Goal: Task Accomplishment & Management: Use online tool/utility

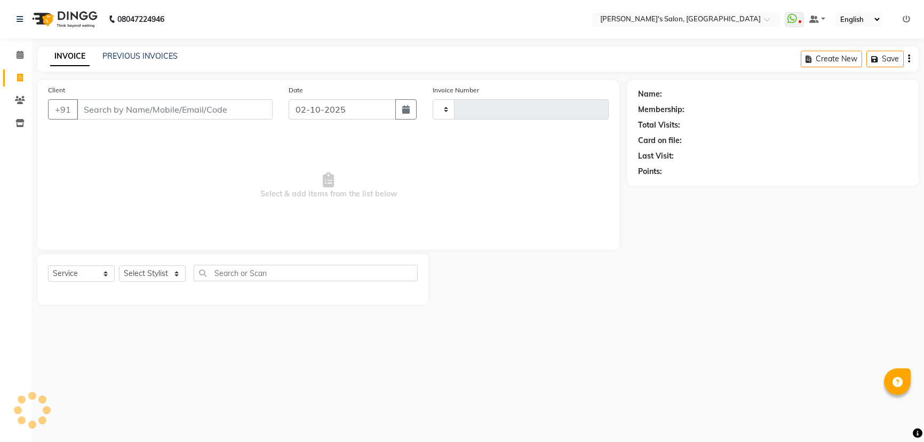
select select "service"
click at [153, 276] on select "Select Stylist AKASH ANIL KONDHAMANGALE [PERSON_NAME] Manager [PERSON_NAME] [PE…" at bounding box center [152, 273] width 67 height 17
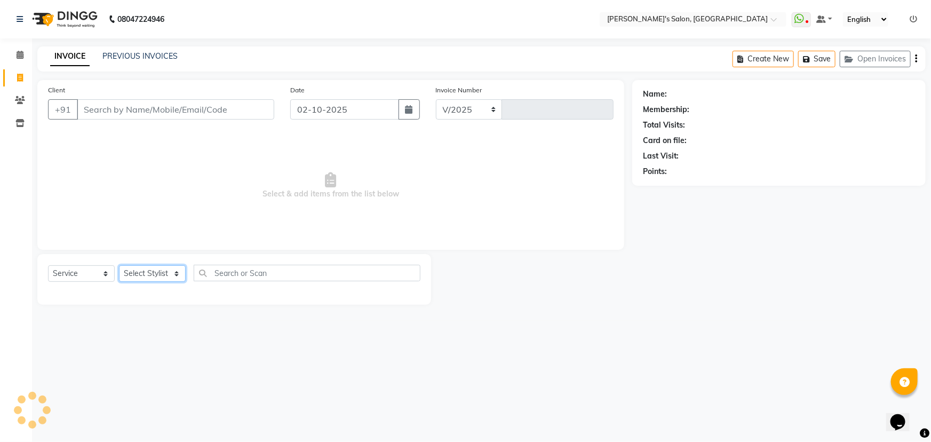
select select "7366"
type input "1521"
select select "44199"
click at [119, 265] on select "Select Stylist AKASH ANIL KONDHAMANGALE [PERSON_NAME] Manager [PERSON_NAME] [PE…" at bounding box center [152, 273] width 67 height 17
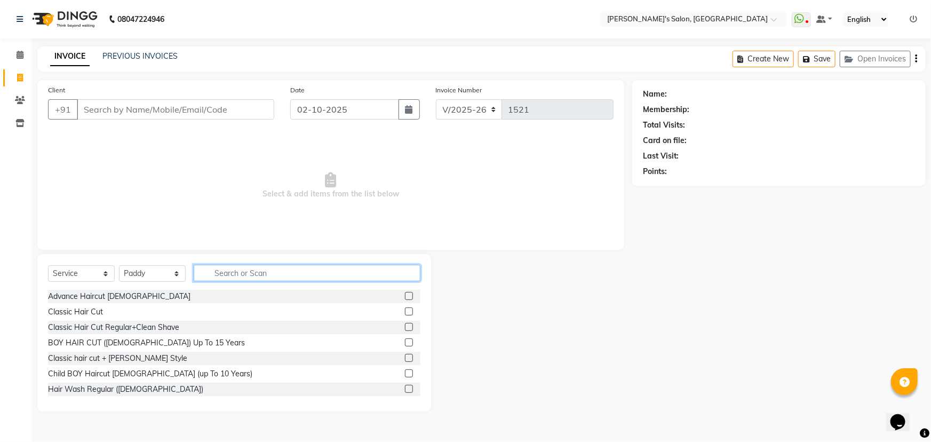
click at [231, 272] on input "text" at bounding box center [307, 273] width 227 height 17
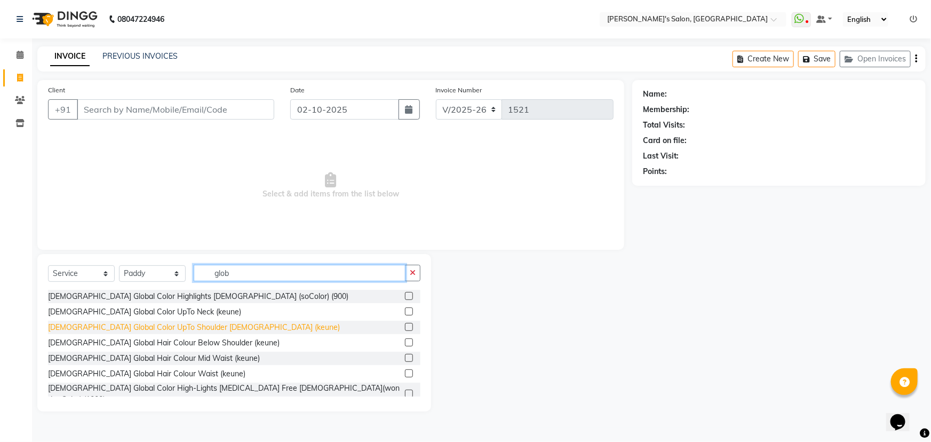
type input "glob"
click at [213, 326] on div "[DEMOGRAPHIC_DATA] Global Color UpTo Shoulder [DEMOGRAPHIC_DATA] (keune)" at bounding box center [194, 327] width 292 height 11
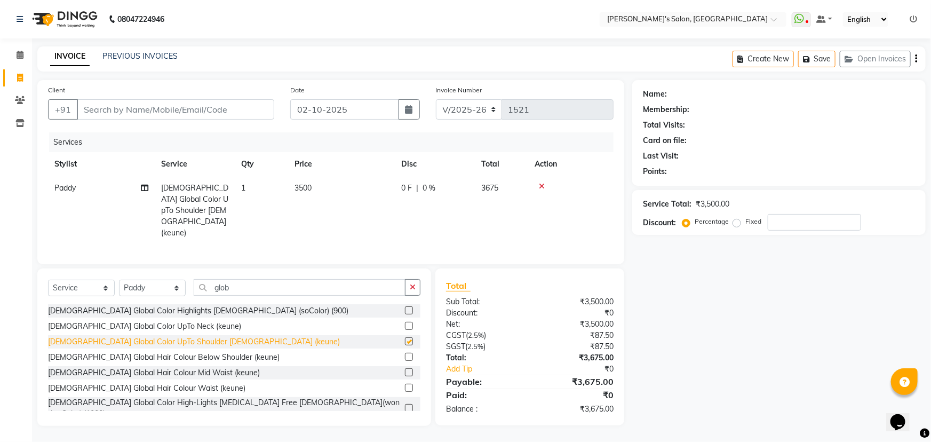
checkbox input "false"
drag, startPoint x: 157, startPoint y: 272, endPoint x: 139, endPoint y: 272, distance: 18.2
click at [139, 279] on div "Select Service Product Membership Package Voucher Prepaid Gift Card Select Styl…" at bounding box center [234, 291] width 373 height 25
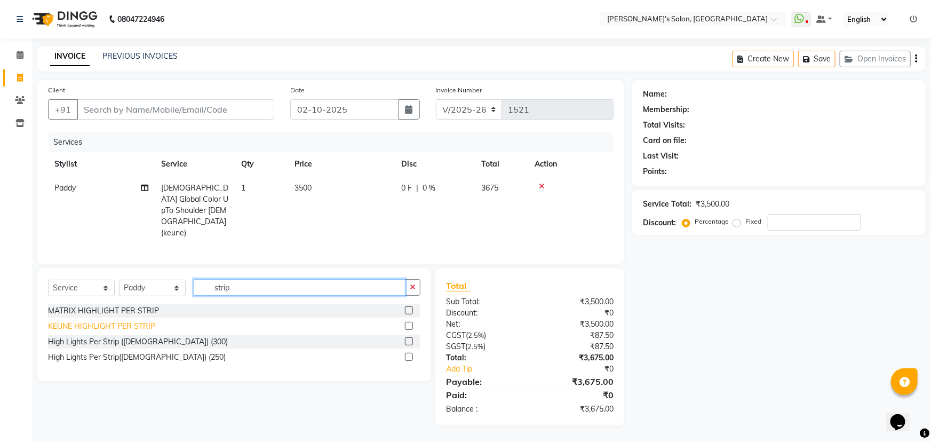
type input "strip"
click at [148, 321] on div "KEUNE HIGHLIGHT PER STRIP" at bounding box center [101, 326] width 107 height 11
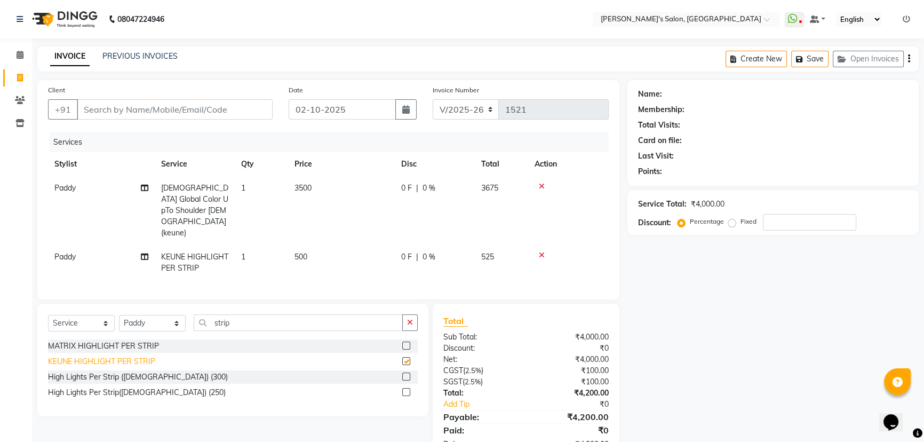
checkbox input "false"
click at [266, 245] on td "1" at bounding box center [261, 262] width 53 height 35
select select "44199"
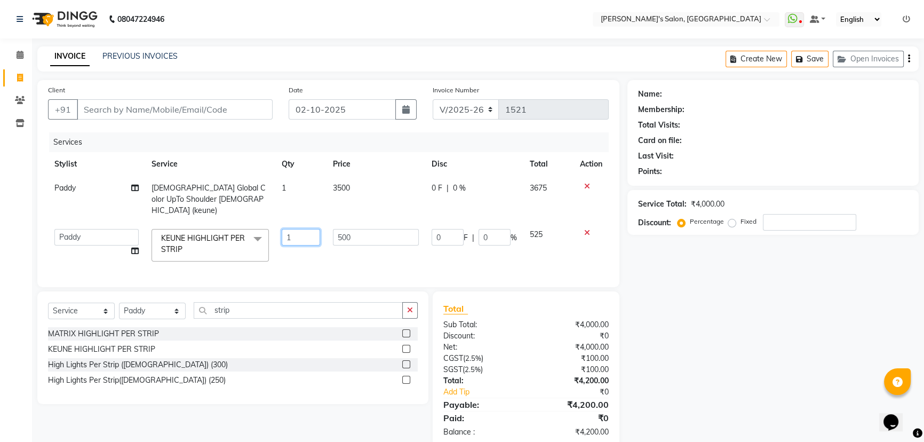
drag, startPoint x: 305, startPoint y: 227, endPoint x: 283, endPoint y: 233, distance: 23.0
click at [279, 233] on td "1" at bounding box center [300, 245] width 51 height 45
type input "26"
click at [720, 282] on div "Name: Membership: Total Visits: Card on file: Last Visit: Points: Service Total…" at bounding box center [777, 264] width 299 height 368
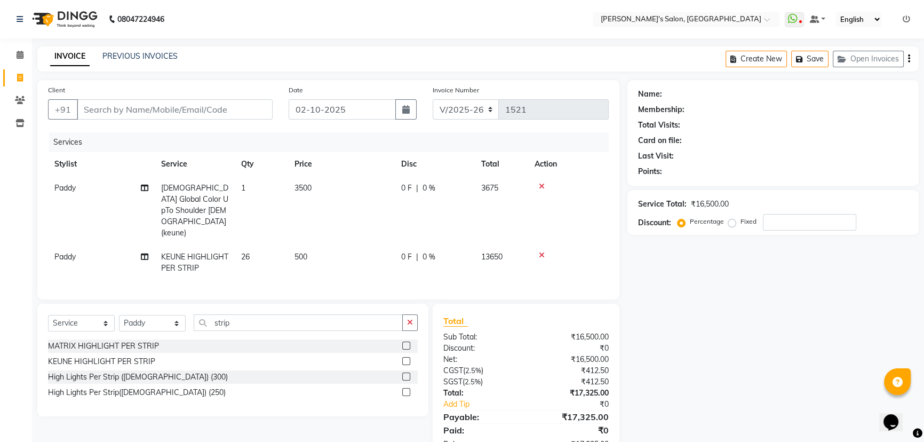
click at [339, 245] on td "500" at bounding box center [341, 262] width 107 height 35
select select "44199"
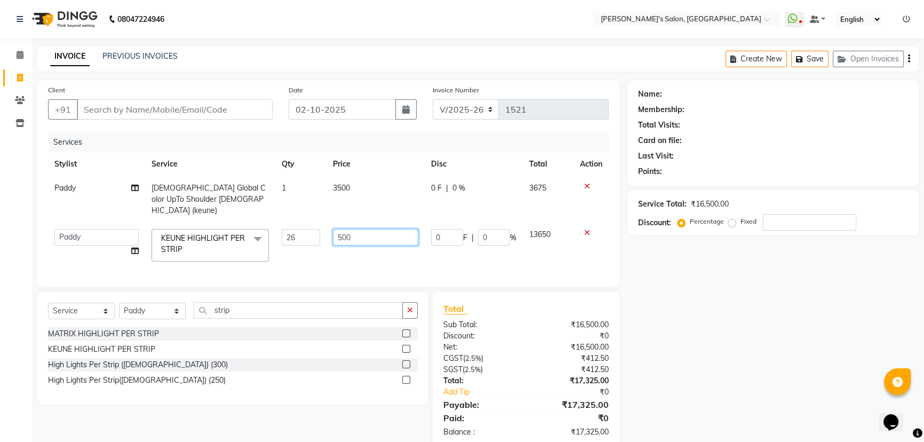
drag, startPoint x: 401, startPoint y: 226, endPoint x: 245, endPoint y: 237, distance: 156.2
click at [245, 237] on tr "AKASH ANIL KONDHAMANGALE [PERSON_NAME] Manager [PERSON_NAME] Saurabh SHWETA THA…" at bounding box center [328, 245] width 561 height 45
type input "6000"
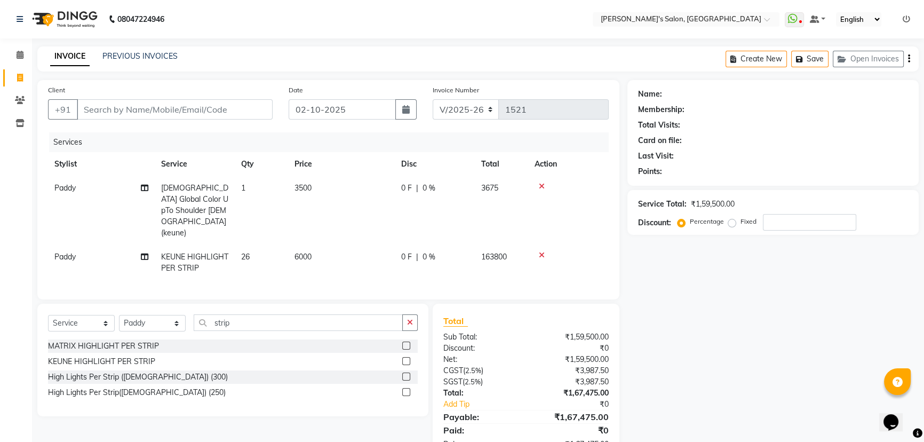
click at [843, 354] on div "Name: Membership: Total Visits: Card on file: Last Visit: Points: Service Total…" at bounding box center [777, 270] width 299 height 381
click at [251, 245] on td "26" at bounding box center [261, 262] width 53 height 35
select select "44199"
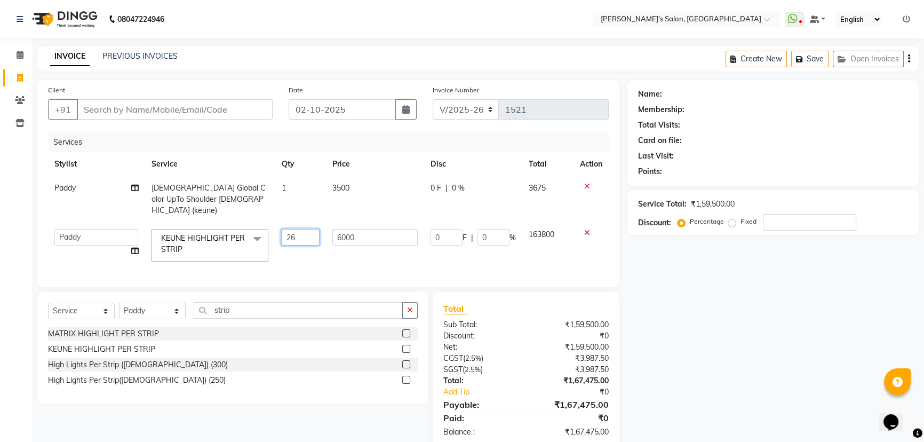
click at [255, 233] on tr "AKASH ANIL KONDHAMANGALE [PERSON_NAME] Manager [PERSON_NAME] Saurabh SHWETA THA…" at bounding box center [328, 245] width 561 height 45
click at [670, 291] on div "Name: Membership: Total Visits: Card on file: Last Visit: Points: Service Total…" at bounding box center [777, 264] width 299 height 368
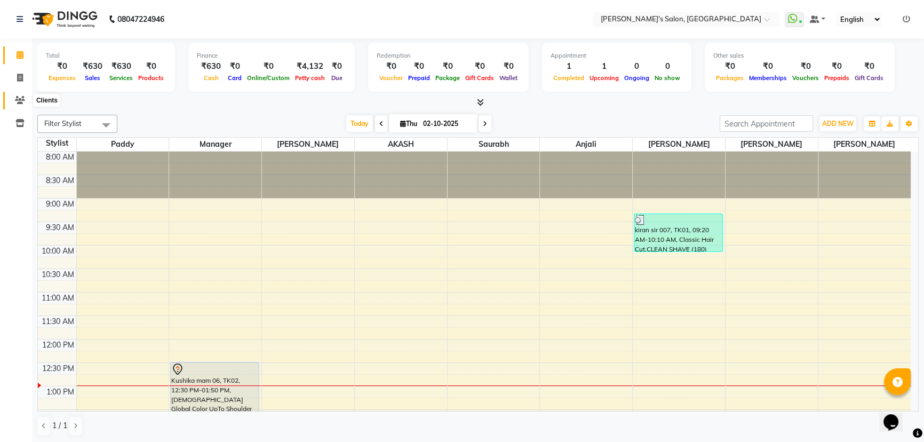
click at [22, 100] on icon at bounding box center [20, 100] width 10 height 8
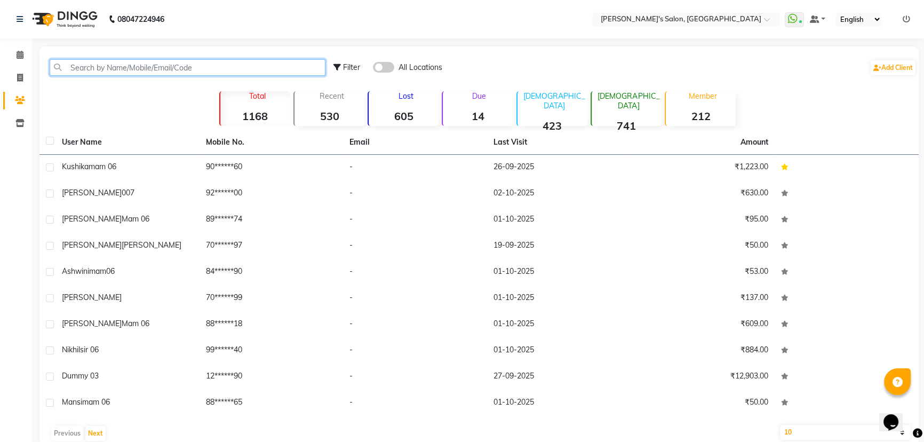
drag, startPoint x: 117, startPoint y: 69, endPoint x: 113, endPoint y: 63, distance: 7.3
click at [117, 69] on input "text" at bounding box center [188, 67] width 276 height 17
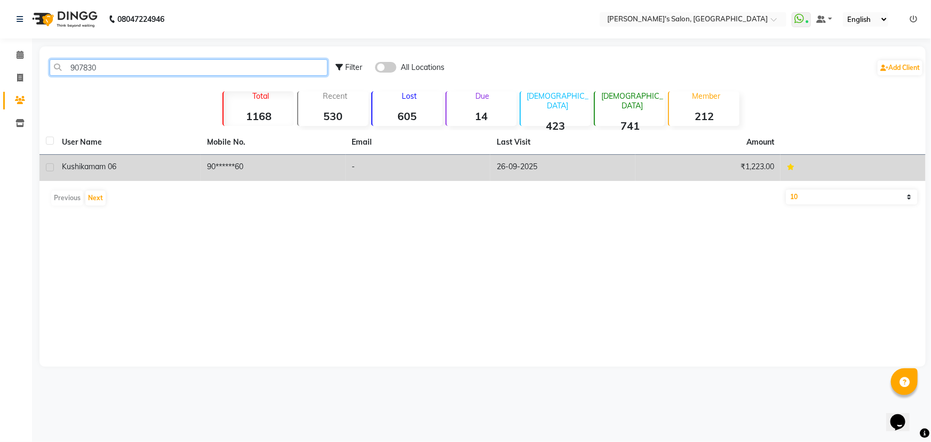
type input "907830"
click at [431, 170] on td "-" at bounding box center [418, 168] width 145 height 26
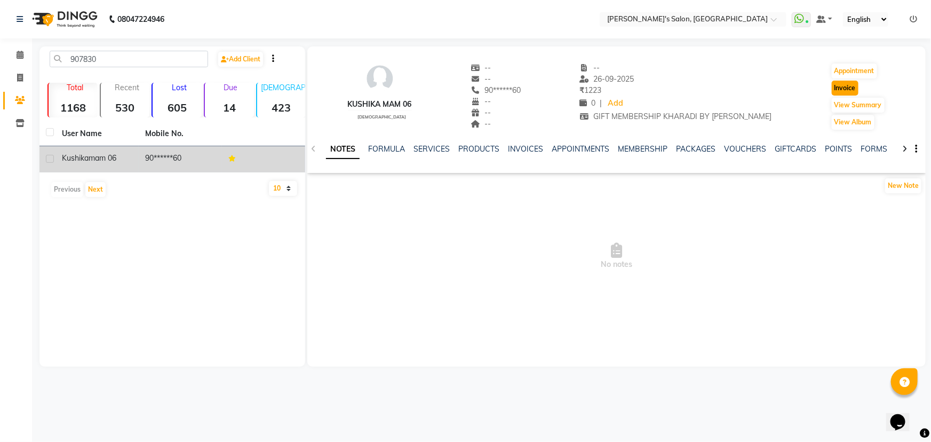
click at [851, 85] on button "Invoice" at bounding box center [845, 88] width 27 height 15
select select "7366"
select select "service"
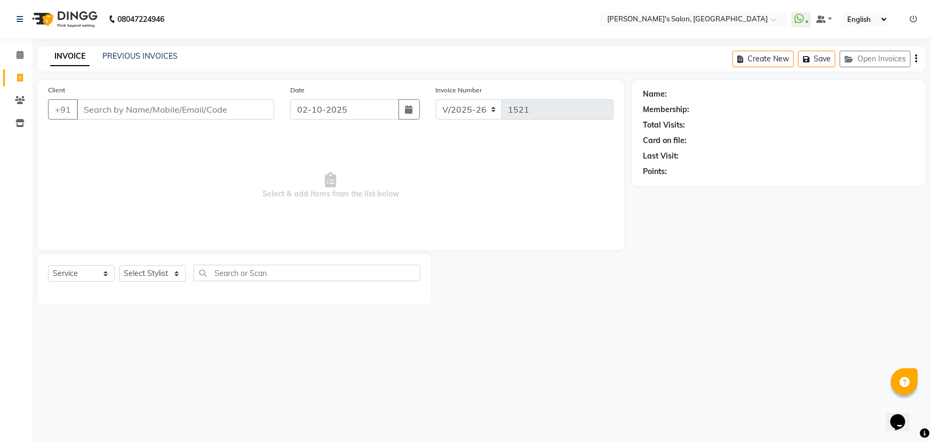
type input "90******60"
select select "1: Object"
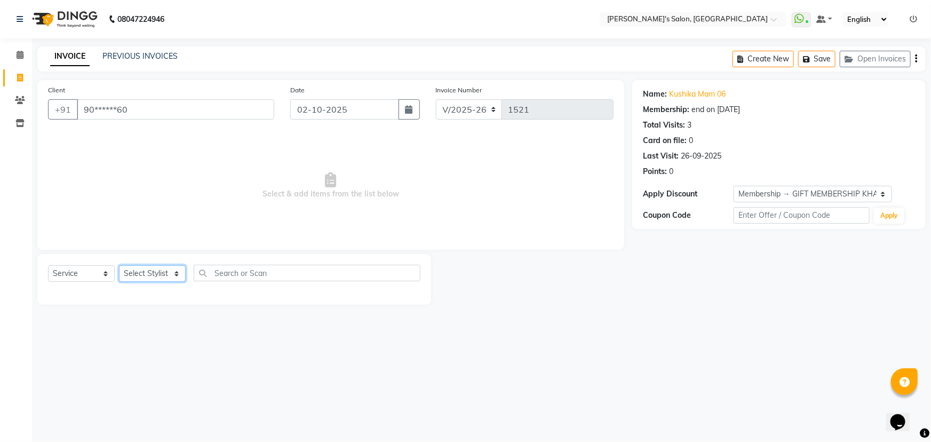
click at [172, 271] on select "Select Stylist AKASH ANIL KONDHAMANGALE [PERSON_NAME] Manager [PERSON_NAME] [PE…" at bounding box center [152, 273] width 67 height 17
select select "64321"
click at [119, 265] on select "Select Stylist AKASH ANIL KONDHAMANGALE [PERSON_NAME] Manager [PERSON_NAME] [PE…" at bounding box center [152, 273] width 67 height 17
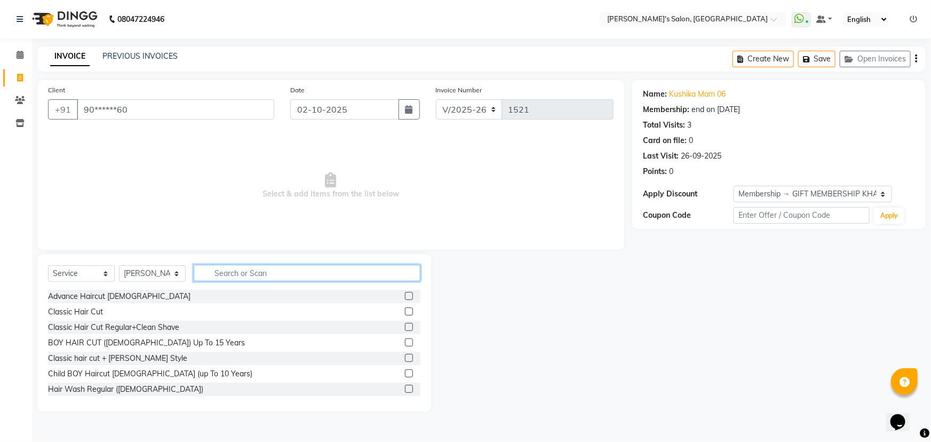
click at [231, 267] on input "text" at bounding box center [307, 273] width 227 height 17
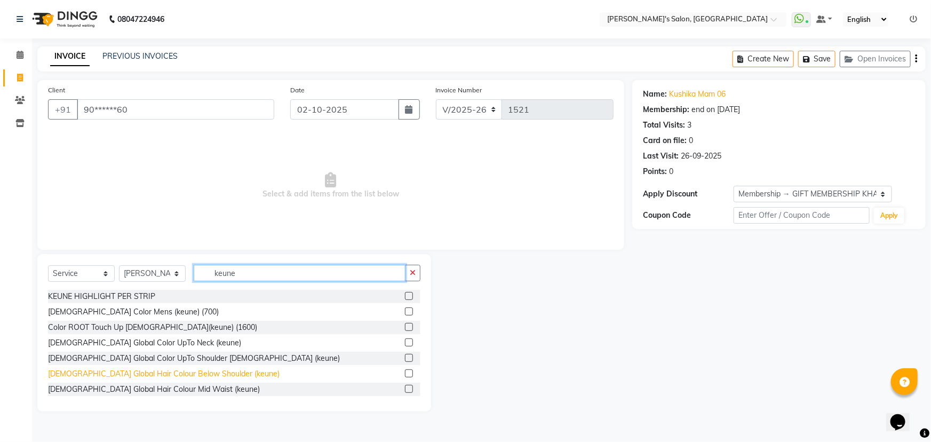
type input "keune"
click at [208, 372] on div "[DEMOGRAPHIC_DATA] Global Hair Colour Below Shoulder (keune)" at bounding box center [164, 373] width 232 height 11
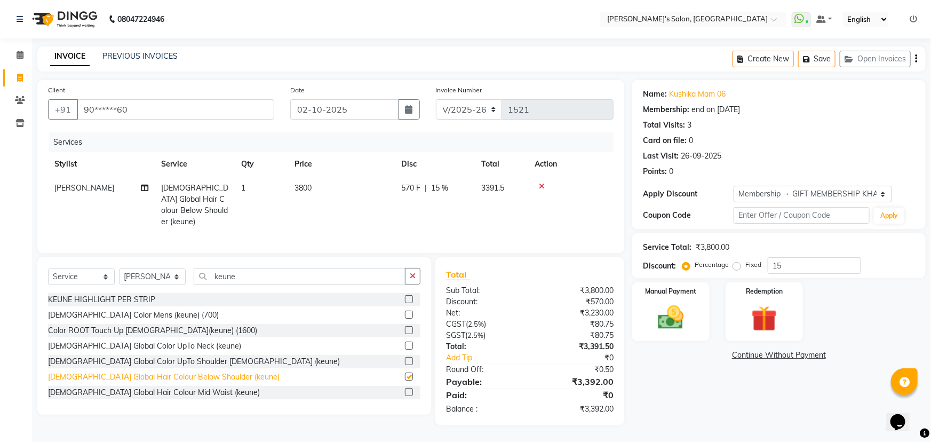
checkbox input "false"
click at [194, 358] on div "[DEMOGRAPHIC_DATA] Global Color UpTo Shoulder [DEMOGRAPHIC_DATA] (keune)" at bounding box center [194, 361] width 292 height 11
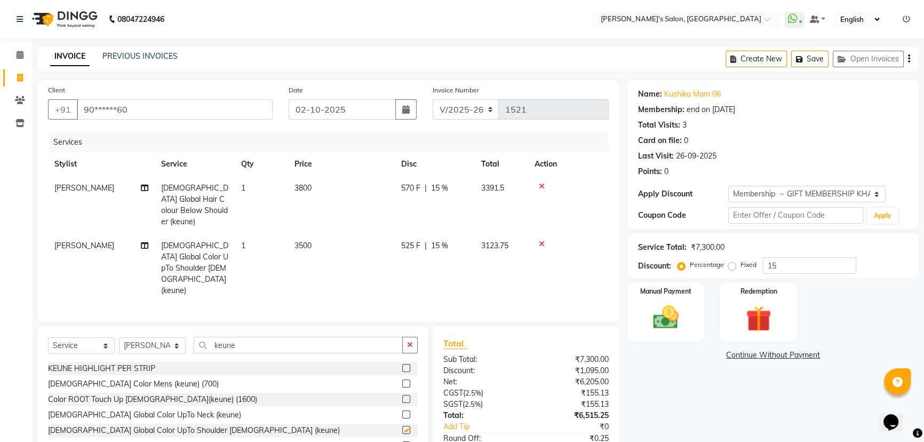
checkbox input "false"
click at [544, 184] on div at bounding box center [569, 186] width 68 height 7
click at [541, 184] on icon at bounding box center [542, 186] width 6 height 7
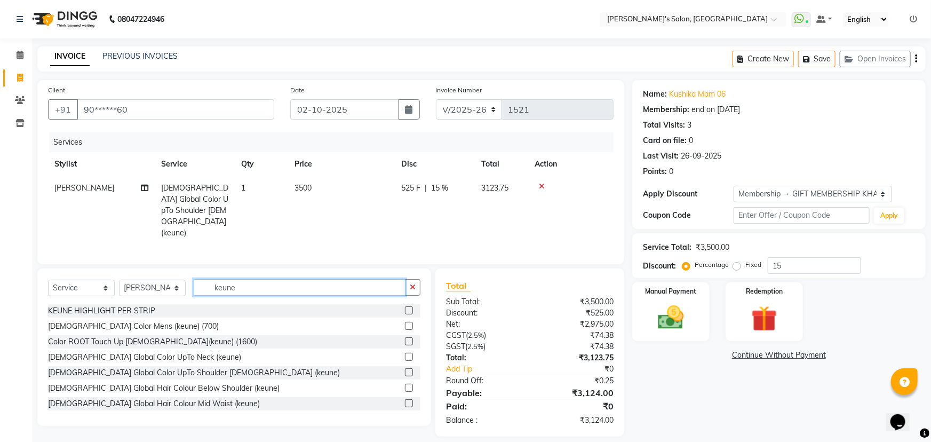
drag, startPoint x: 209, startPoint y: 269, endPoint x: 171, endPoint y: 270, distance: 37.9
click at [180, 279] on div "Select Service Product Membership Package Voucher Prepaid Gift Card Select Styl…" at bounding box center [234, 291] width 373 height 25
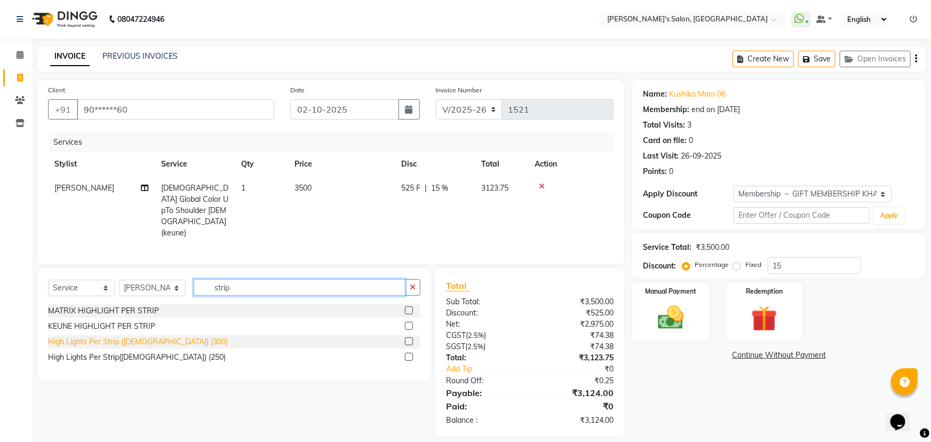
type input "strip"
click at [155, 336] on div "High Lights Per Strip ([DEMOGRAPHIC_DATA]) (300)" at bounding box center [138, 341] width 180 height 11
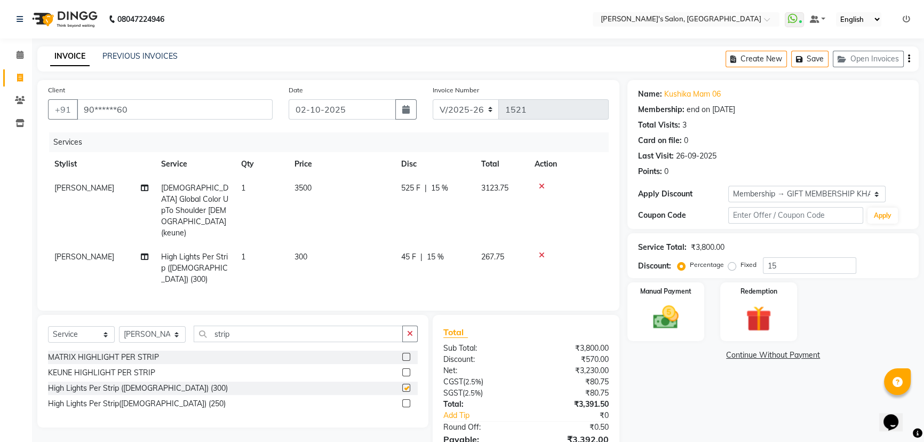
checkbox input "false"
click at [360, 245] on td "300" at bounding box center [341, 268] width 107 height 46
select select "64321"
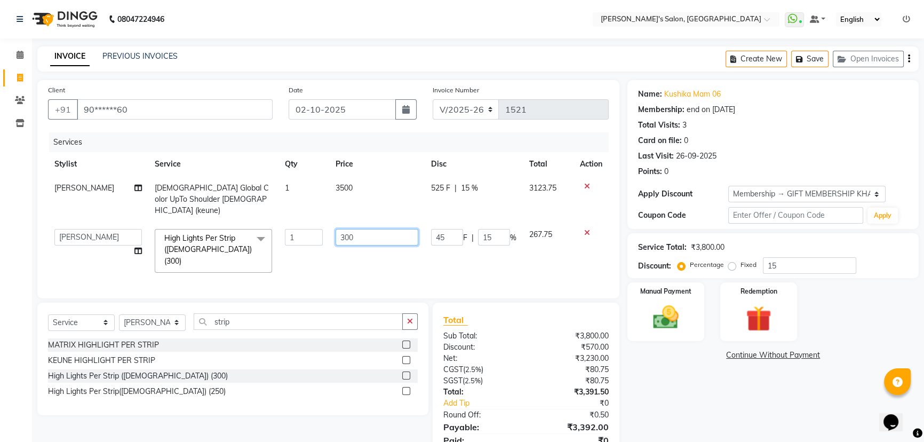
drag, startPoint x: 312, startPoint y: 232, endPoint x: 238, endPoint y: 235, distance: 73.7
click at [240, 237] on tr "AKASH ANIL KONDHAMANGALE Anjali KOMAL GANGURDE Manager Paddy pavan Saurabh SHWE…" at bounding box center [328, 251] width 561 height 57
type input "5000"
click at [693, 395] on div "Name: Kushika Mam 06 Membership: end on 30-01-2026 Total Visits: 3 Card on file…" at bounding box center [777, 275] width 299 height 391
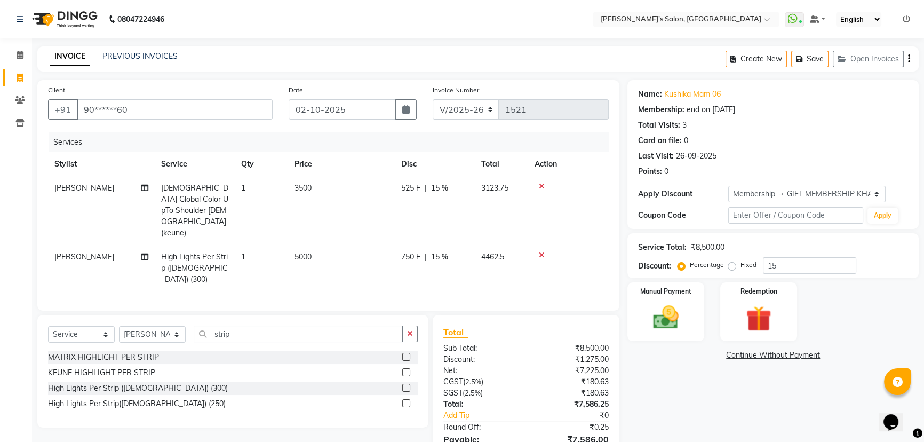
click at [354, 245] on td "5000" at bounding box center [341, 268] width 107 height 46
select select "64321"
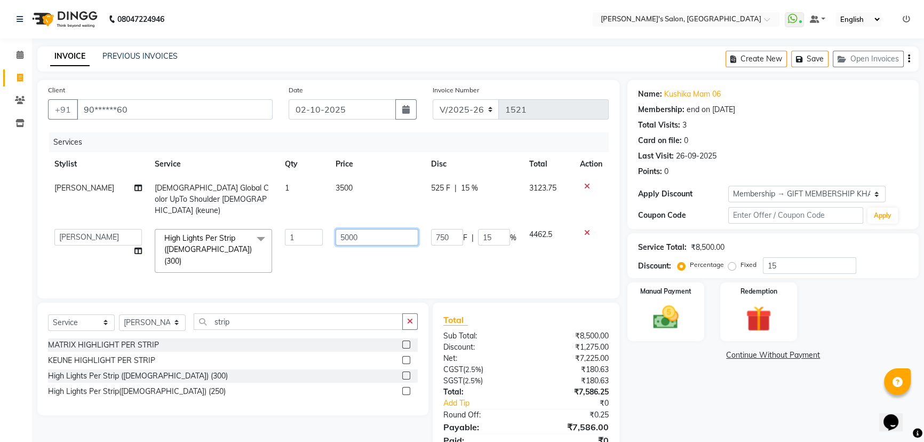
click at [234, 233] on tr "AKASH ANIL KONDHAMANGALE Anjali KOMAL GANGURDE Manager Paddy pavan Saurabh SHWE…" at bounding box center [328, 251] width 561 height 57
type input "6000"
click at [653, 368] on div "Name: Kushika Mam 06 Membership: end on 30-01-2026 Total Visits: 3 Card on file…" at bounding box center [777, 275] width 299 height 391
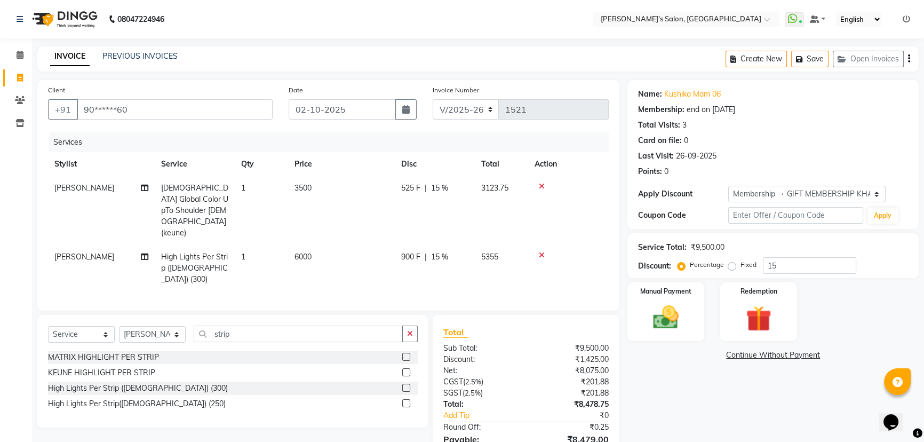
scroll to position [31, 0]
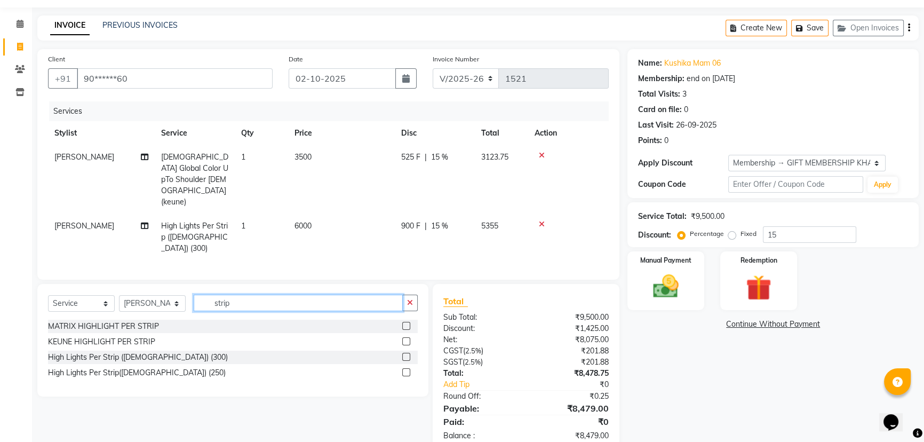
click at [111, 295] on div "Select Service Product Membership Package Voucher Prepaid Gift Card Select Styl…" at bounding box center [233, 307] width 370 height 25
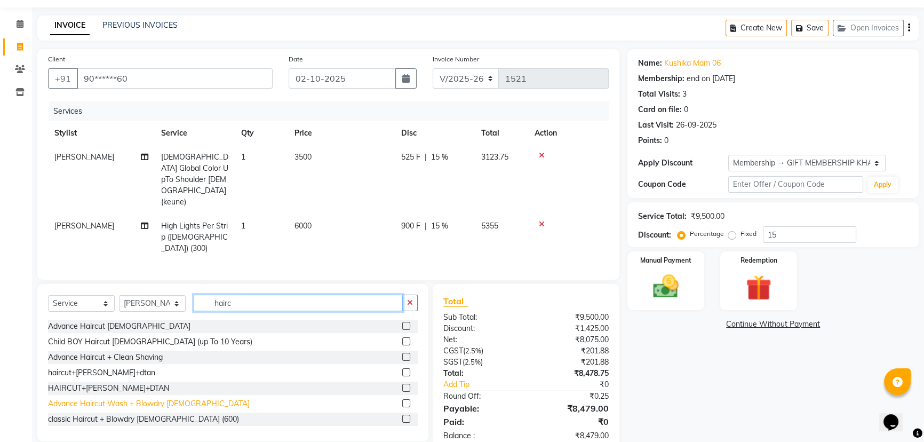
type input "hairc"
click at [177, 398] on div "Advance Haircut Wash + Blowdry [DEMOGRAPHIC_DATA]" at bounding box center [149, 403] width 202 height 11
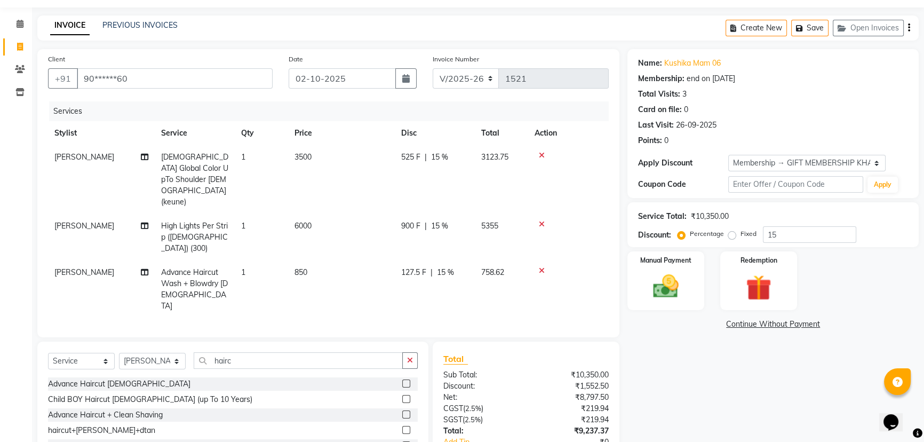
checkbox input "false"
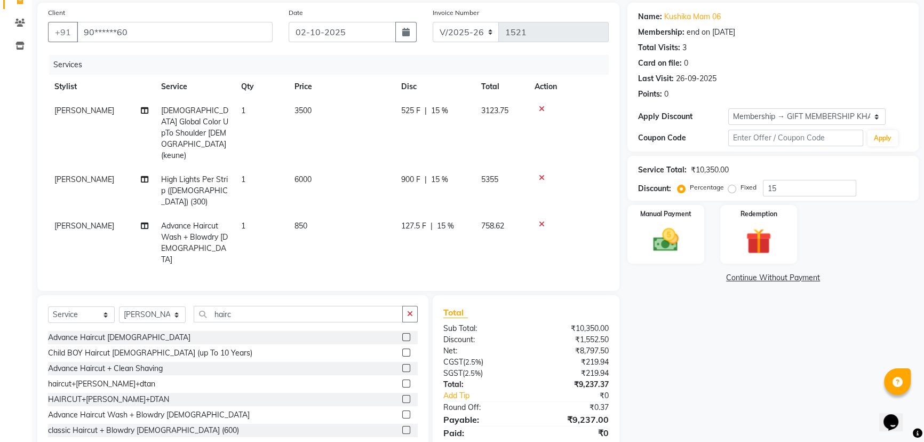
click at [544, 107] on icon at bounding box center [542, 108] width 6 height 7
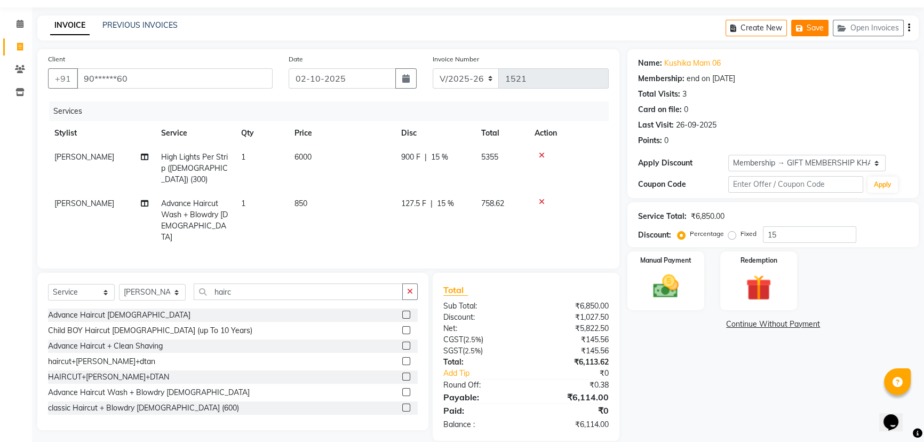
click at [806, 25] on icon "button" at bounding box center [801, 28] width 11 height 7
